Goal: Information Seeking & Learning: Learn about a topic

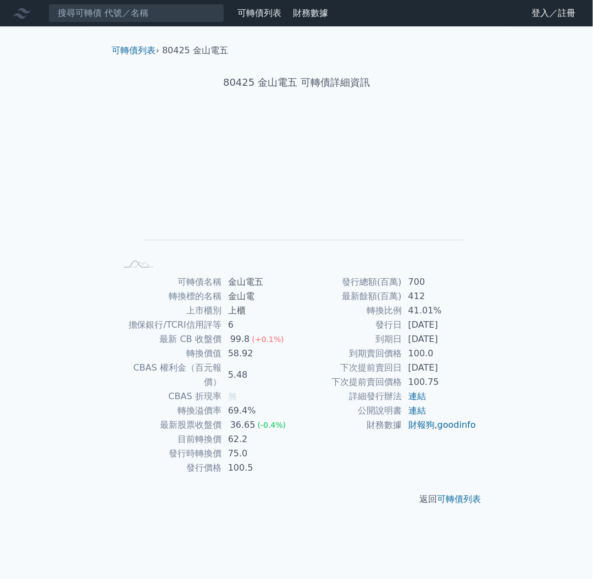
click at [243, 432] on td "62.2" at bounding box center [258, 439] width 75 height 14
click at [126, 13] on input at bounding box center [136, 13] width 176 height 19
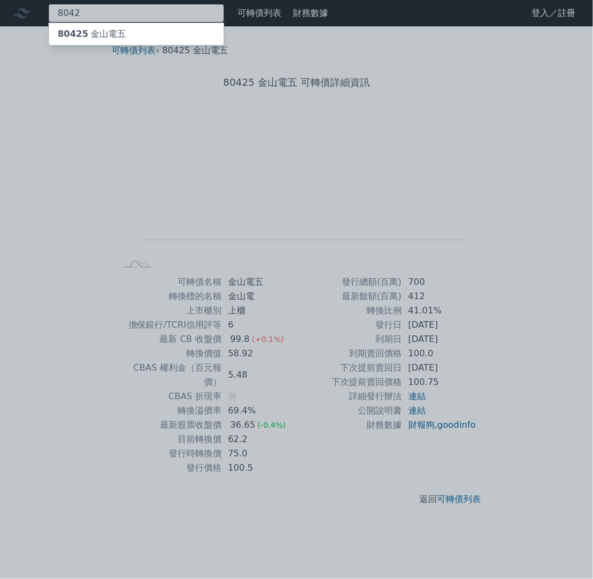
type input "8042"
drag, startPoint x: 279, startPoint y: 220, endPoint x: 259, endPoint y: 154, distance: 68.3
click at [279, 220] on div at bounding box center [296, 289] width 593 height 579
